Goal: Navigation & Orientation: Find specific page/section

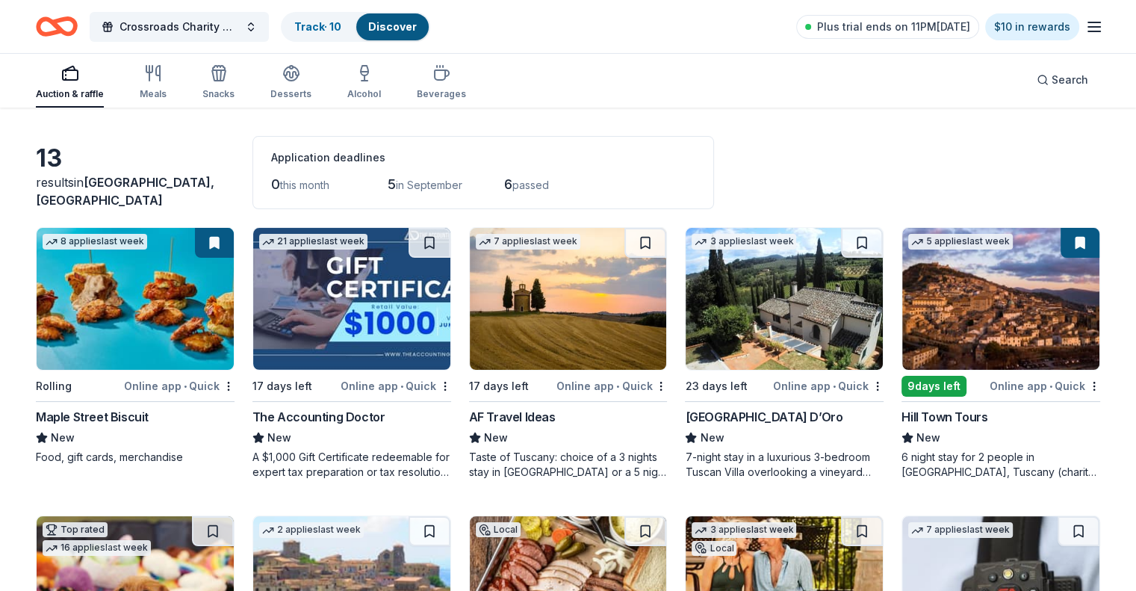
scroll to position [75, 0]
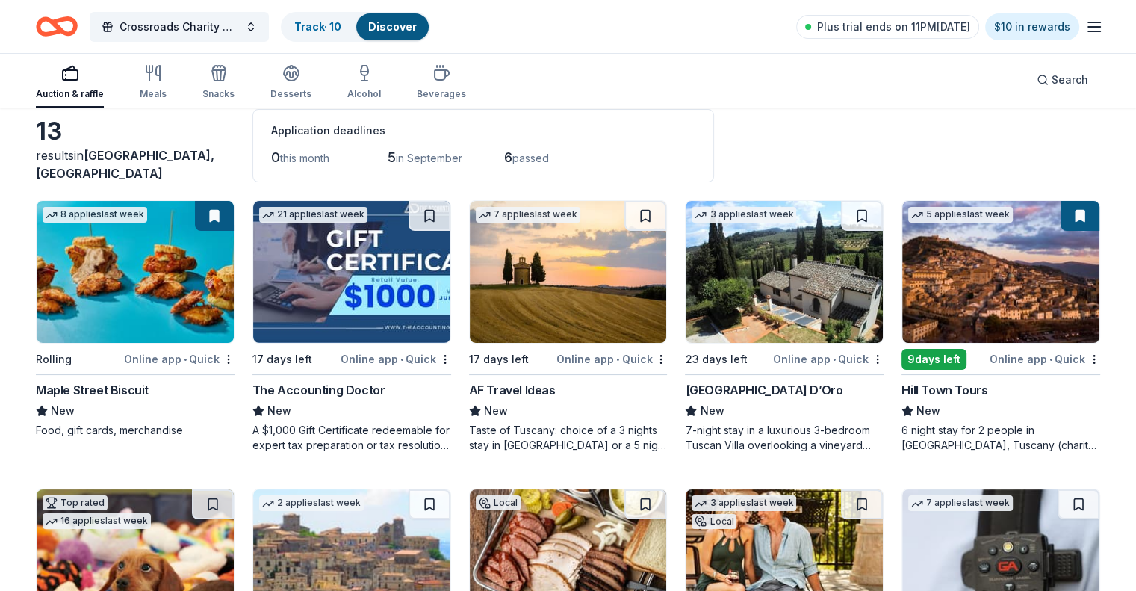
click at [949, 274] on img at bounding box center [1000, 272] width 197 height 142
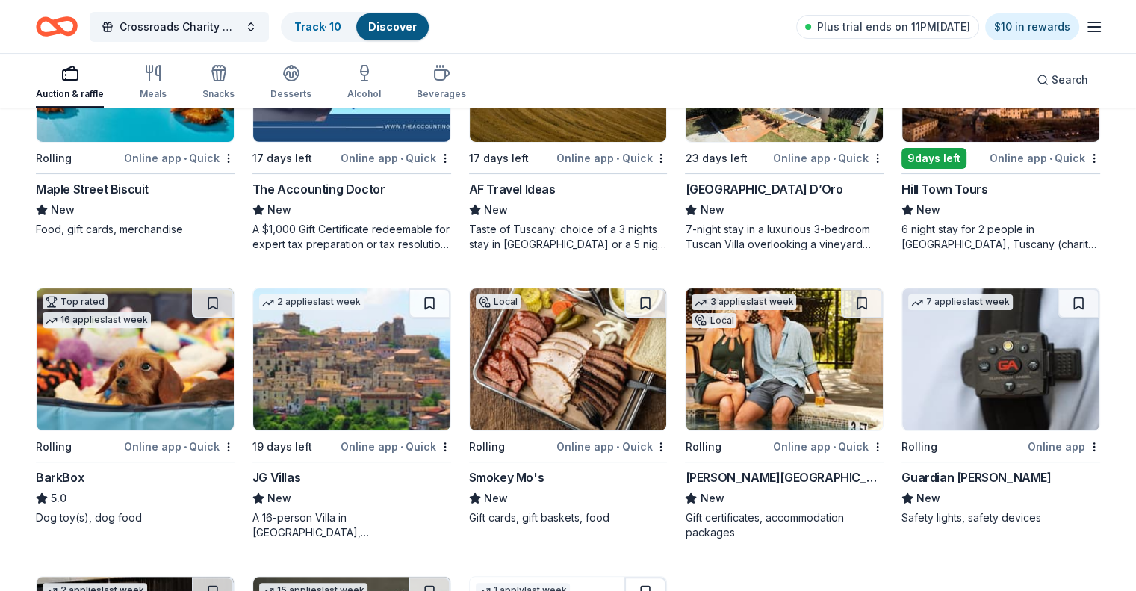
scroll to position [299, 0]
